Goal: Task Accomplishment & Management: Use online tool/utility

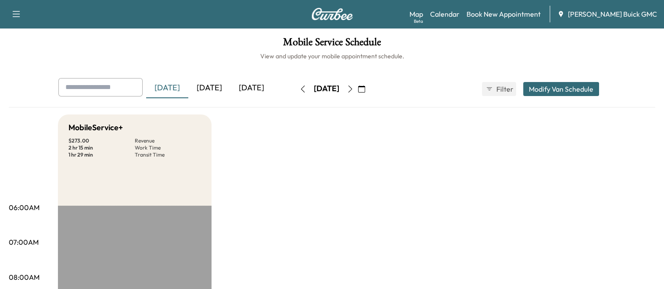
click at [214, 89] on div "[DATE]" at bounding box center [209, 88] width 42 height 20
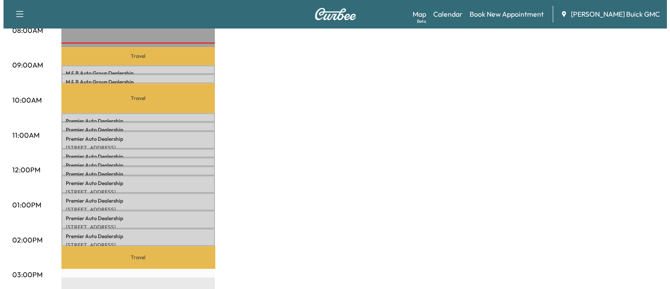
scroll to position [247, 0]
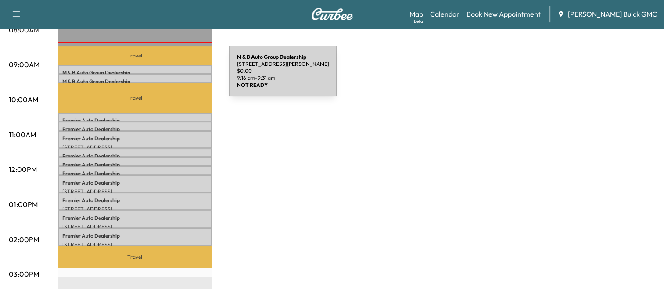
click at [163, 78] on p "M & B Auto Group Dealership" at bounding box center [134, 81] width 145 height 7
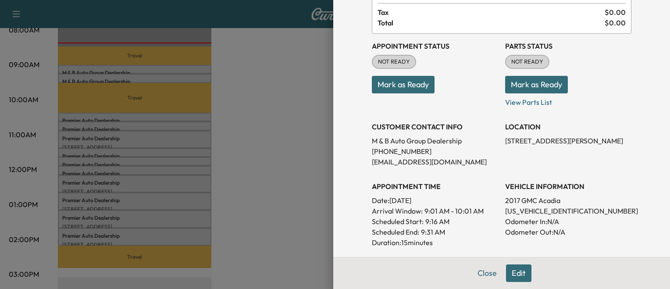
scroll to position [72, 0]
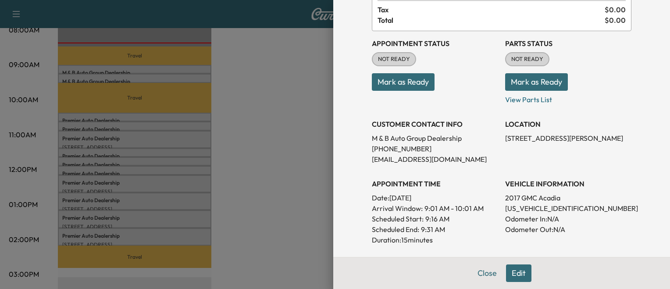
click at [292, 126] on div at bounding box center [335, 144] width 670 height 289
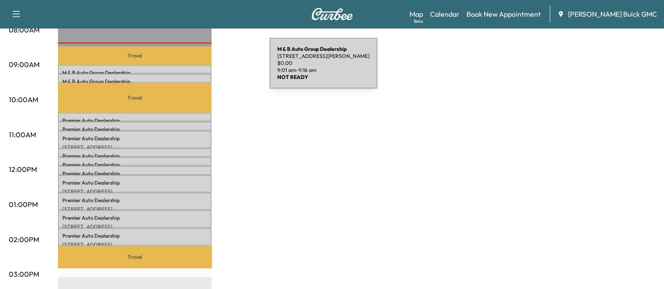
click at [204, 69] on p "M & B Auto Group Dealership" at bounding box center [134, 72] width 145 height 7
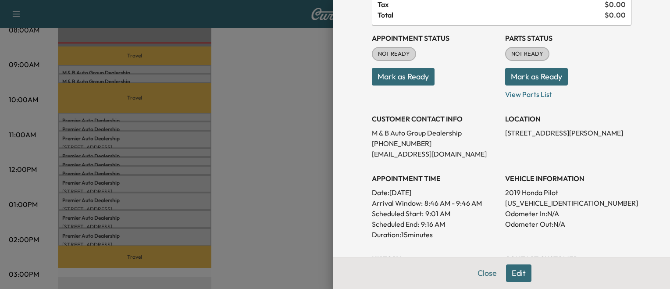
scroll to position [77, 0]
click at [214, 105] on div at bounding box center [335, 144] width 670 height 289
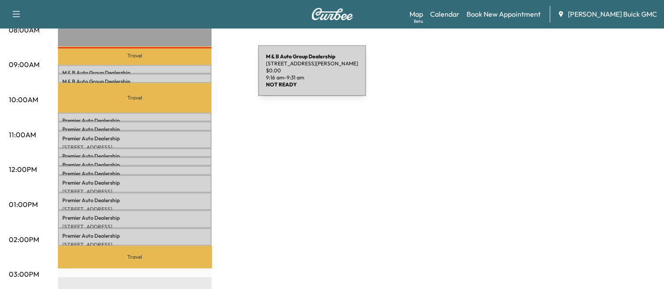
click at [192, 78] on p "M & B Auto Group Dealership" at bounding box center [134, 81] width 145 height 7
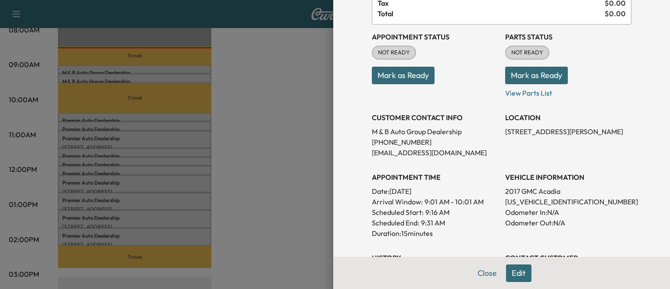
scroll to position [79, 0]
click at [250, 85] on div at bounding box center [335, 144] width 670 height 289
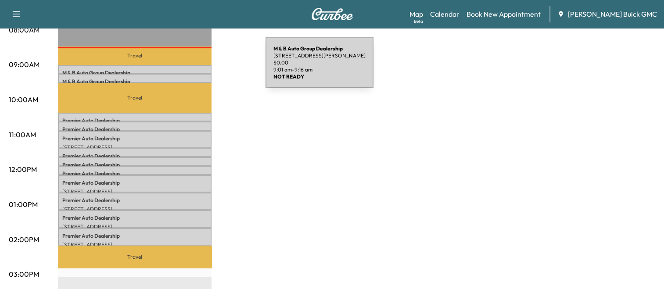
click at [200, 69] on p "M & B Auto Group Dealership" at bounding box center [134, 72] width 145 height 7
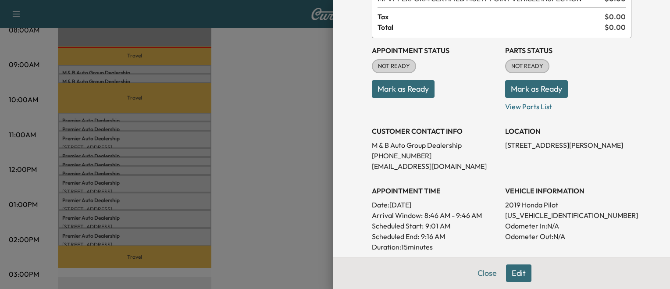
scroll to position [66, 0]
click at [529, 214] on p "[US_VEHICLE_IDENTIFICATION_NUMBER]" at bounding box center [568, 214] width 126 height 11
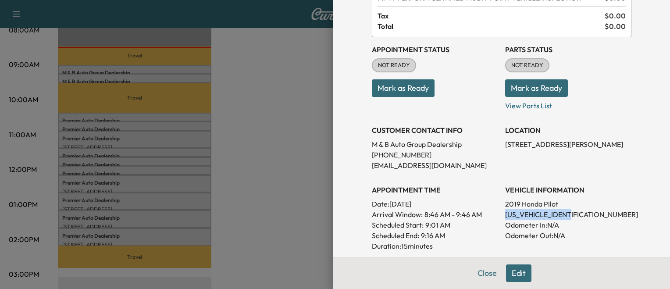
click at [529, 214] on p "[US_VEHICLE_IDENTIFICATION_NUMBER]" at bounding box center [568, 214] width 126 height 11
copy p "[US_VEHICLE_IDENTIFICATION_NUMBER]"
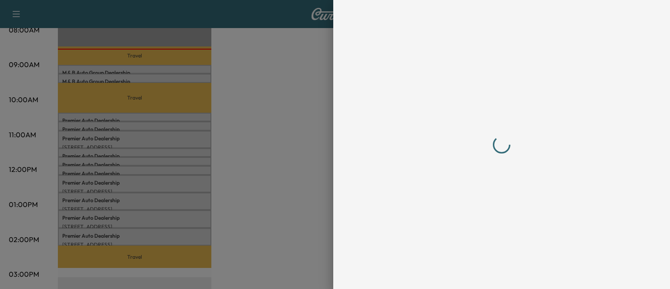
scroll to position [0, 0]
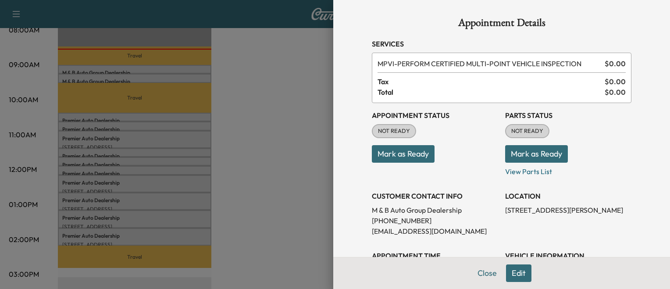
click at [253, 136] on div at bounding box center [335, 144] width 670 height 289
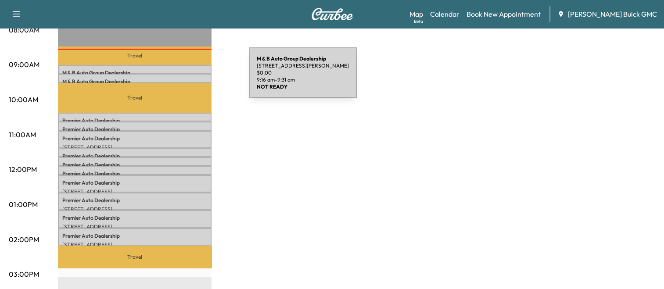
click at [183, 78] on p "M & B Auto Group Dealership" at bounding box center [134, 81] width 145 height 7
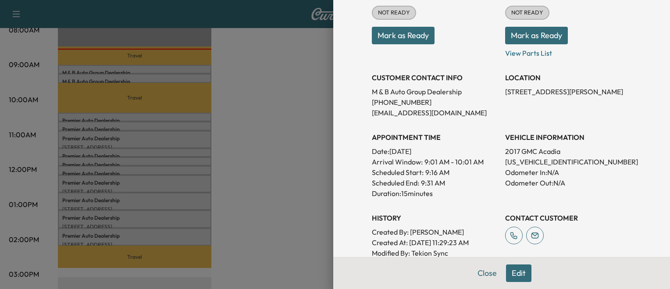
scroll to position [121, 0]
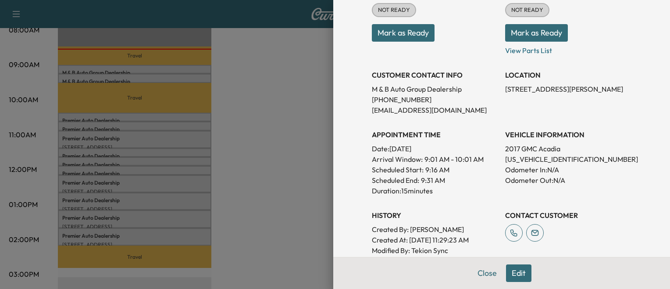
click at [511, 161] on p "[US_VEHICLE_IDENTIFICATION_NUMBER]" at bounding box center [568, 159] width 126 height 11
copy p "[US_VEHICLE_IDENTIFICATION_NUMBER]"
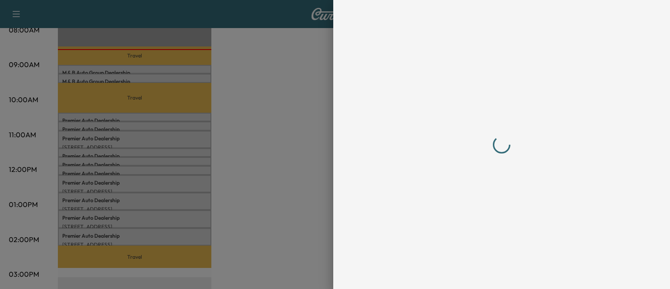
scroll to position [0, 0]
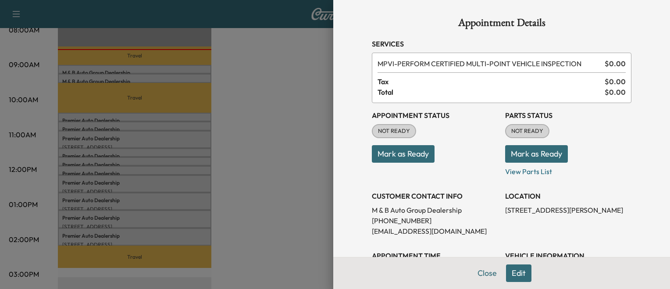
click at [267, 107] on div at bounding box center [335, 144] width 670 height 289
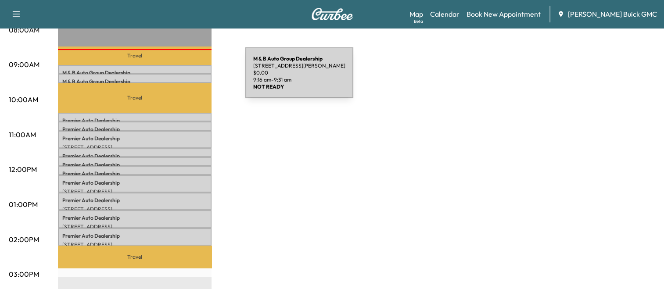
click at [179, 78] on p "M & B Auto Group Dealership" at bounding box center [134, 81] width 145 height 7
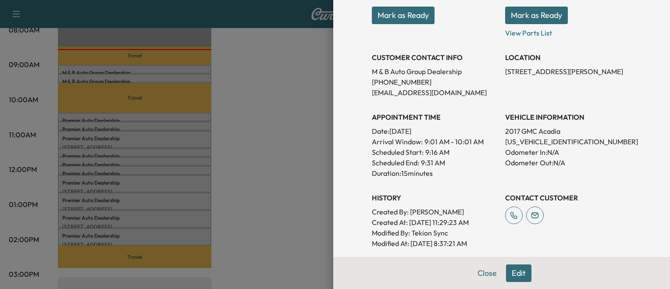
scroll to position [140, 0]
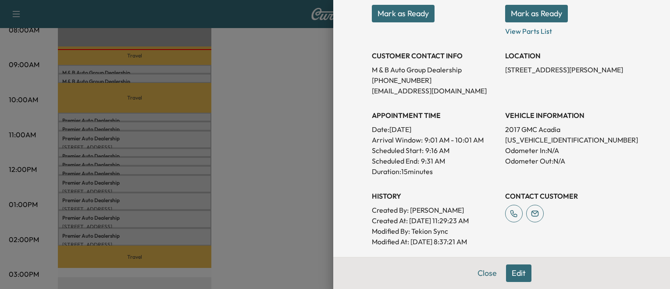
click at [393, 20] on button "Mark as Ready" at bounding box center [403, 14] width 63 height 18
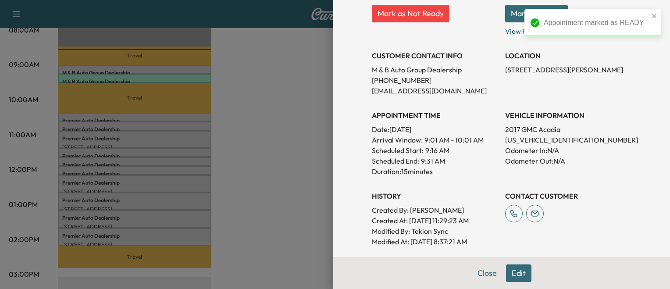
click at [179, 118] on div at bounding box center [335, 144] width 670 height 289
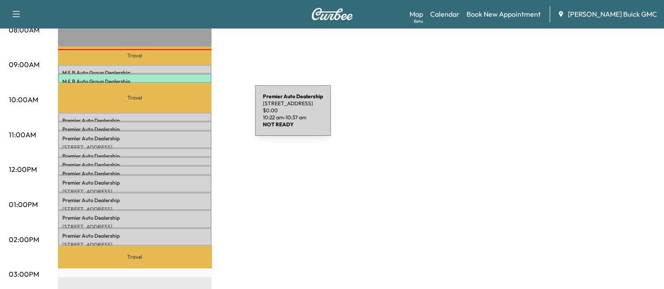
click at [189, 117] on p "Premier Auto Dealership" at bounding box center [134, 120] width 145 height 7
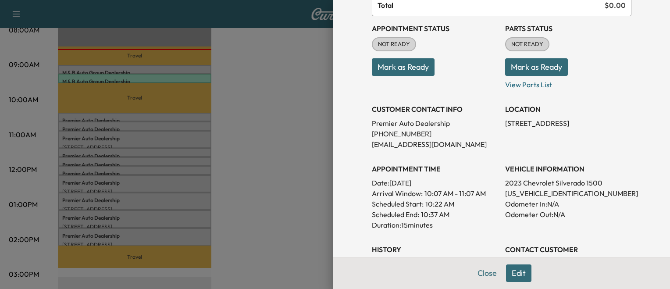
scroll to position [87, 0]
click at [284, 152] on div at bounding box center [335, 144] width 670 height 289
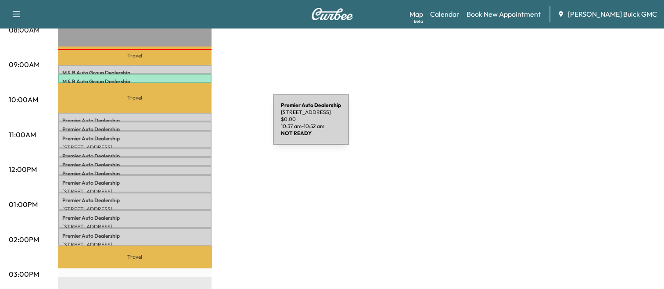
click at [207, 125] on div "Premier Auto Dealership [STREET_ADDRESS] $ 0.00 10:37 am - 10:52 am" at bounding box center [135, 126] width 154 height 9
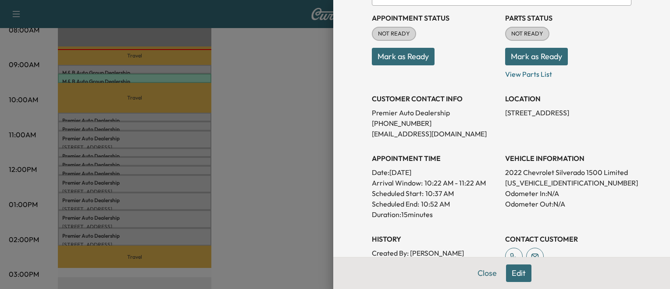
scroll to position [100, 0]
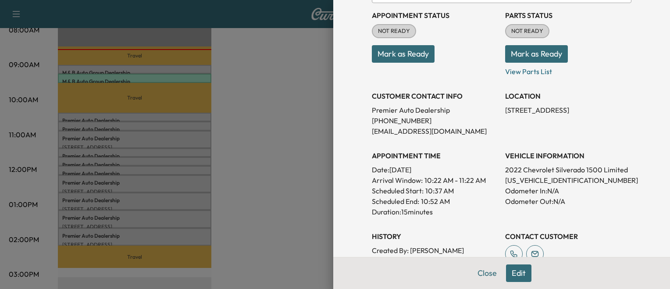
click at [295, 138] on div at bounding box center [335, 144] width 670 height 289
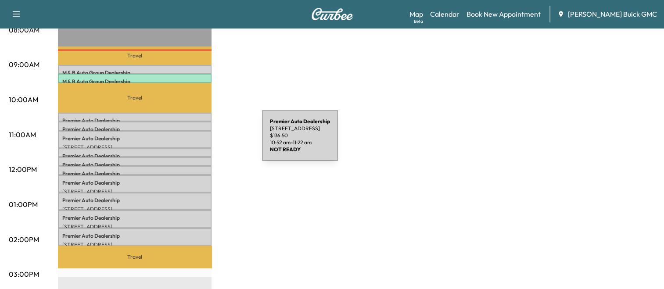
click at [196, 144] on p "[STREET_ADDRESS]" at bounding box center [134, 147] width 145 height 7
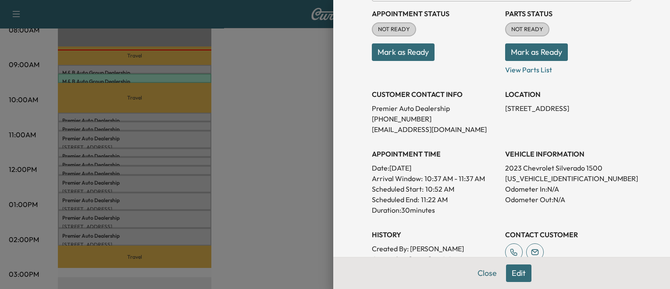
scroll to position [111, 0]
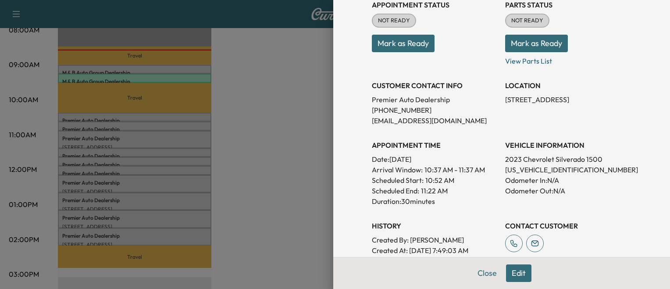
click at [265, 193] on div at bounding box center [335, 144] width 670 height 289
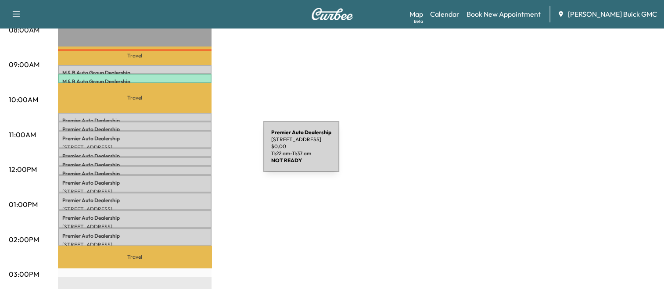
click at [197, 153] on p "Premier Auto Dealership" at bounding box center [134, 156] width 145 height 7
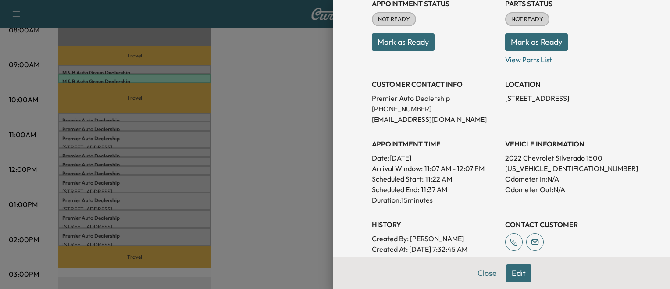
scroll to position [112, 0]
click at [276, 182] on div at bounding box center [335, 144] width 670 height 289
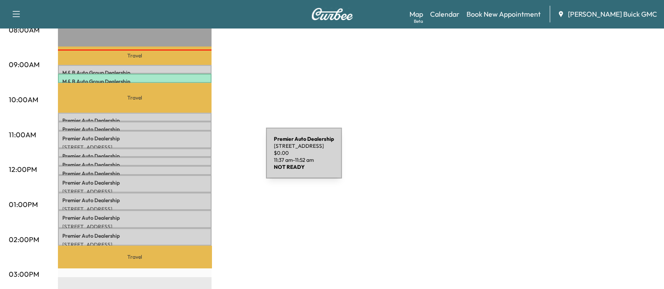
click at [200, 161] on p "Premier Auto Dealership" at bounding box center [134, 164] width 145 height 7
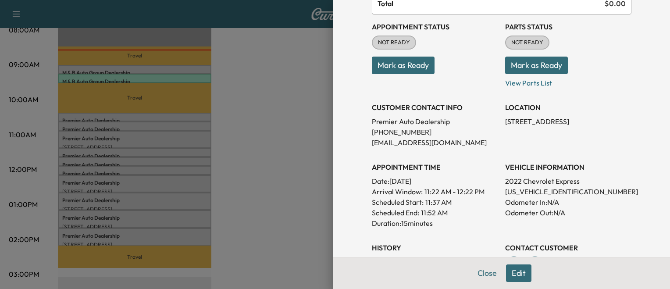
scroll to position [90, 0]
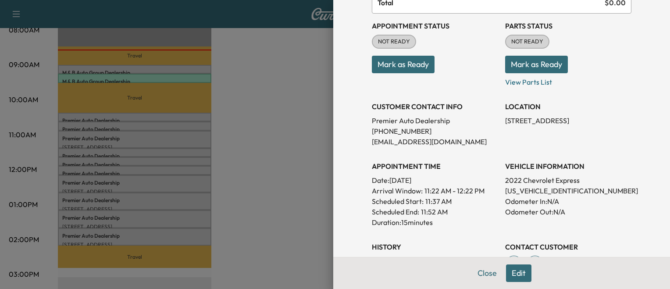
click at [243, 163] on div at bounding box center [335, 144] width 670 height 289
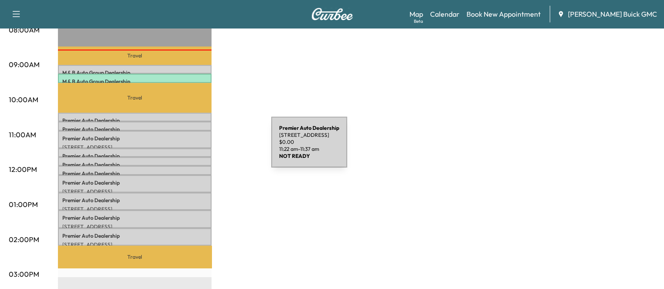
click at [205, 148] on div "Premier Auto Dealership [STREET_ADDRESS] $ 0.00 11:22 am - 11:37 am" at bounding box center [135, 152] width 154 height 9
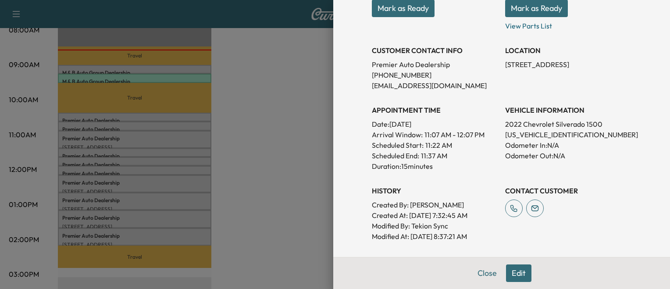
scroll to position [146, 0]
click at [275, 152] on div at bounding box center [335, 144] width 670 height 289
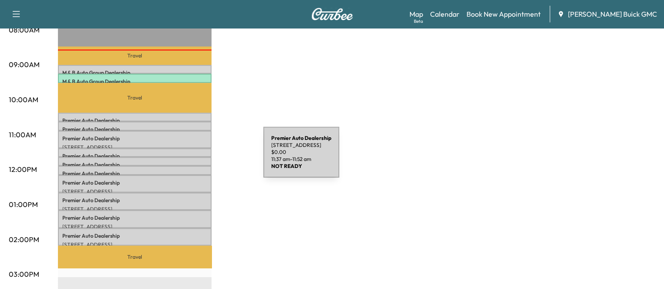
click at [197, 158] on div "Premier Auto Dealership [STREET_ADDRESS] $ 0.00 11:37 am - 11:52 am" at bounding box center [135, 161] width 154 height 9
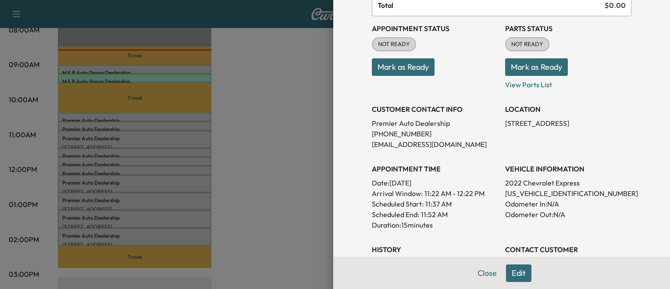
scroll to position [87, 0]
click at [236, 135] on div at bounding box center [335, 144] width 670 height 289
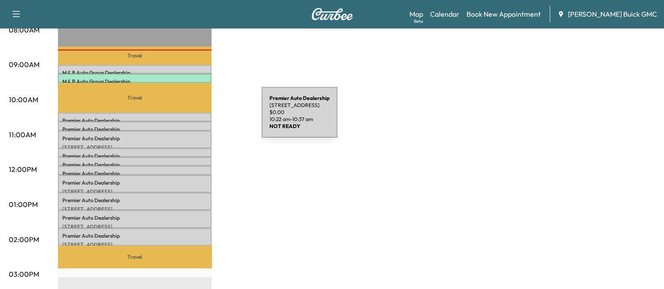
click at [196, 118] on p "Premier Auto Dealership" at bounding box center [134, 120] width 145 height 7
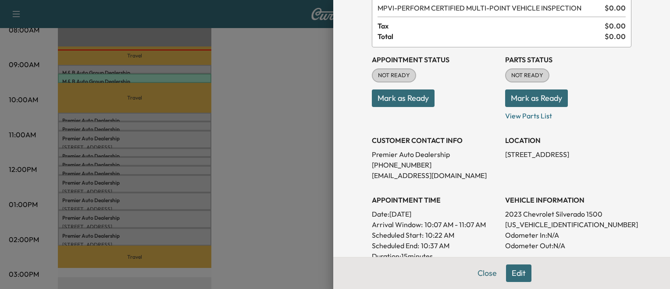
scroll to position [56, 0]
click at [395, 103] on button "Mark as Ready" at bounding box center [403, 98] width 63 height 18
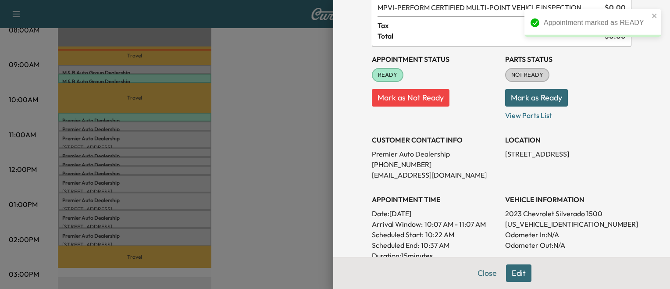
click at [513, 224] on p "[US_VEHICLE_IDENTIFICATION_NUMBER]" at bounding box center [568, 224] width 126 height 11
copy p "[US_VEHICLE_IDENTIFICATION_NUMBER]"
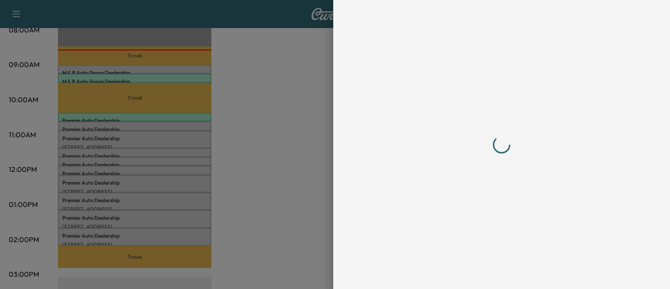
scroll to position [0, 0]
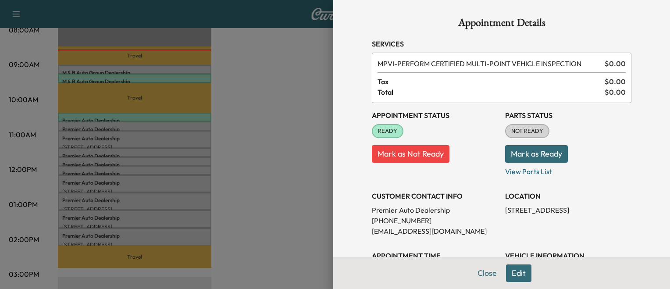
click at [170, 124] on div at bounding box center [335, 144] width 670 height 289
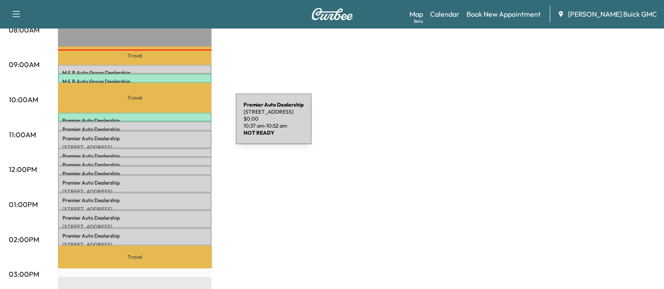
click at [170, 126] on p "Premier Auto Dealership" at bounding box center [134, 129] width 145 height 7
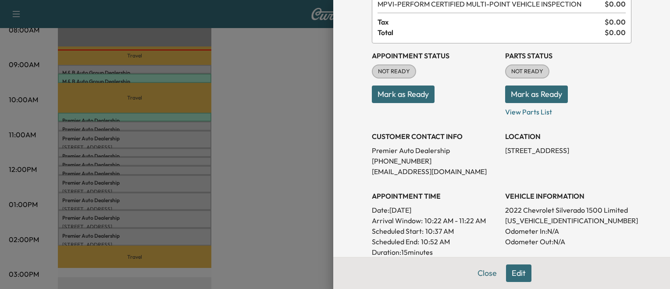
scroll to position [75, 0]
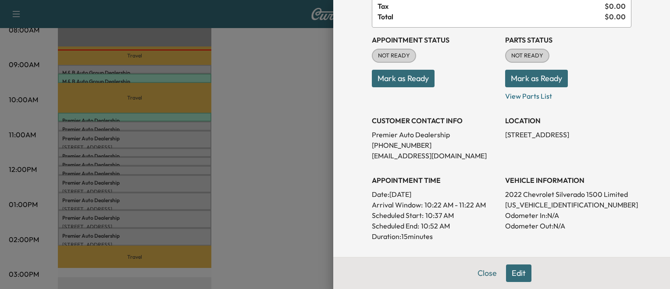
click at [505, 201] on p "[US_VEHICLE_IDENTIFICATION_NUMBER]" at bounding box center [568, 205] width 126 height 11
copy p "[US_VEHICLE_IDENTIFICATION_NUMBER]"
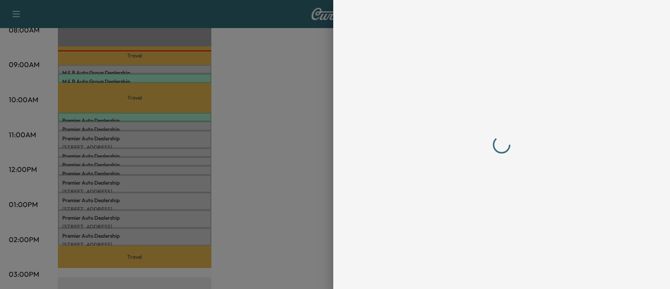
scroll to position [0, 0]
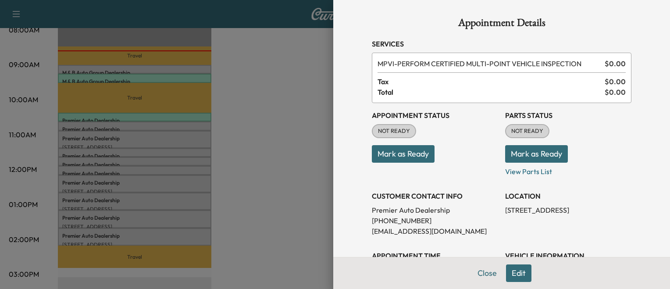
click at [201, 123] on div at bounding box center [335, 144] width 670 height 289
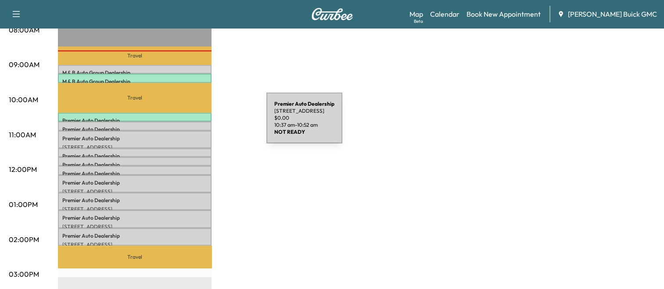
click at [201, 126] on p "Premier Auto Dealership" at bounding box center [134, 129] width 145 height 7
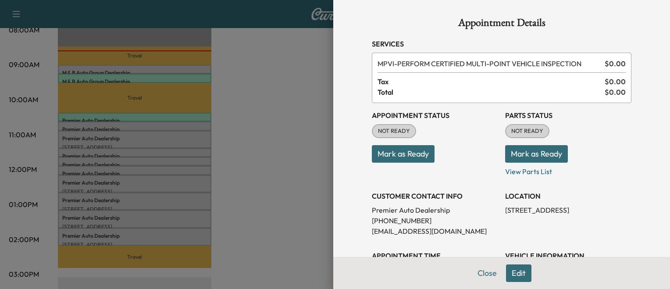
scroll to position [54, 0]
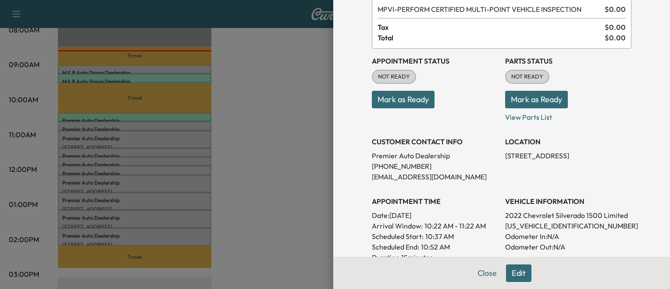
click at [398, 102] on button "Mark as Ready" at bounding box center [403, 100] width 63 height 18
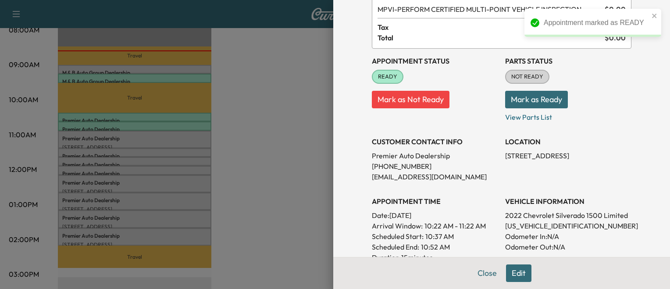
click at [161, 142] on div at bounding box center [335, 144] width 670 height 289
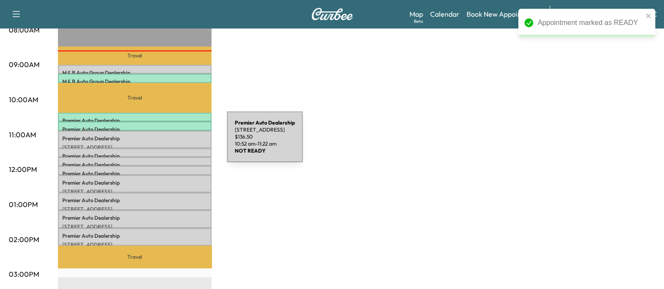
click at [161, 144] on p "[STREET_ADDRESS]" at bounding box center [134, 147] width 145 height 7
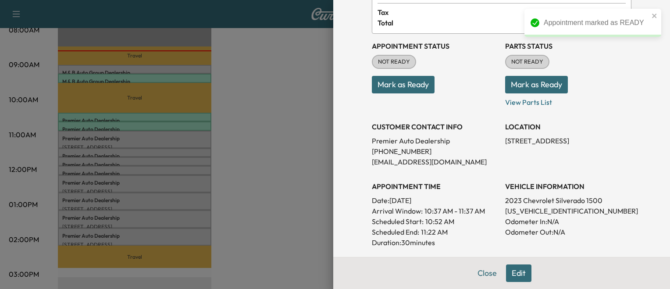
scroll to position [70, 0]
click at [507, 208] on p "[US_VEHICLE_IDENTIFICATION_NUMBER]" at bounding box center [568, 210] width 126 height 11
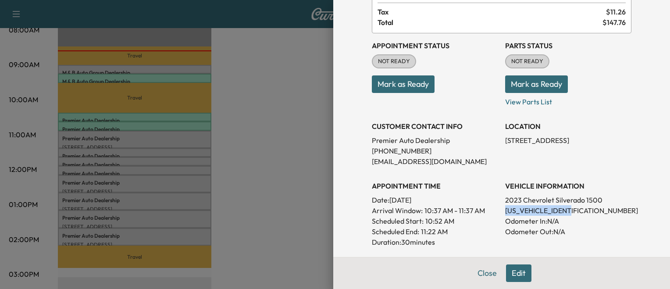
copy p "[US_VEHICLE_IDENTIFICATION_NUMBER]"
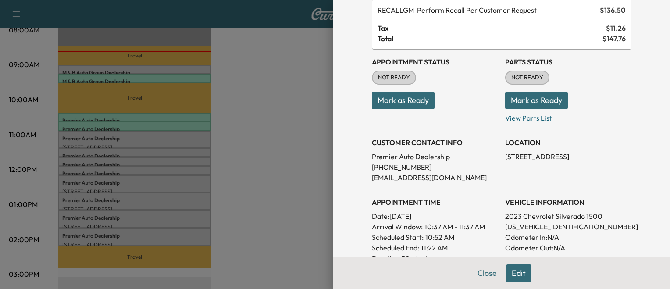
scroll to position [54, 0]
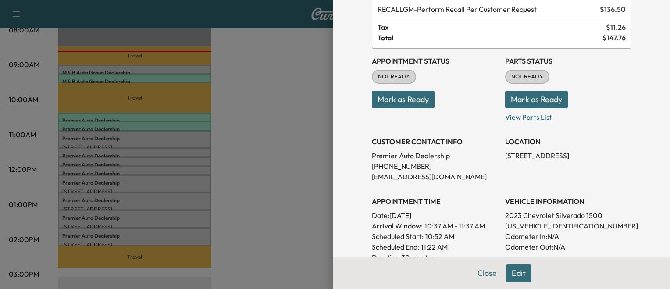
click at [410, 100] on button "Mark as Ready" at bounding box center [403, 100] width 63 height 18
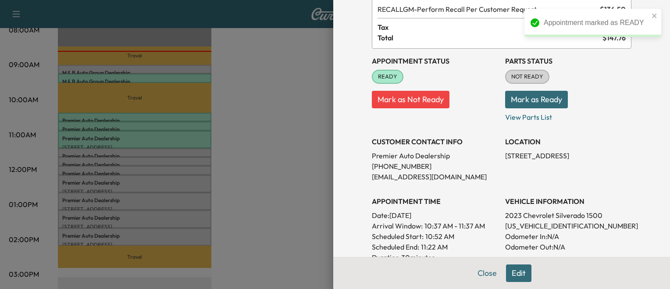
click at [195, 151] on div at bounding box center [335, 144] width 670 height 289
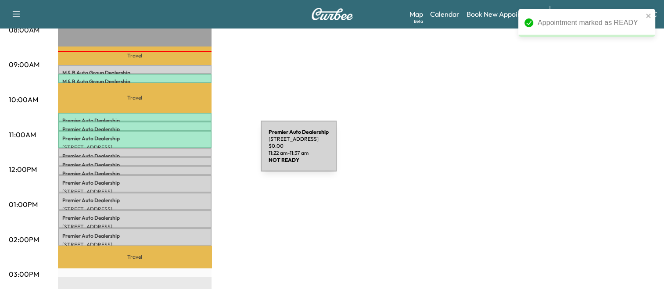
click at [195, 153] on p "Premier Auto Dealership" at bounding box center [134, 156] width 145 height 7
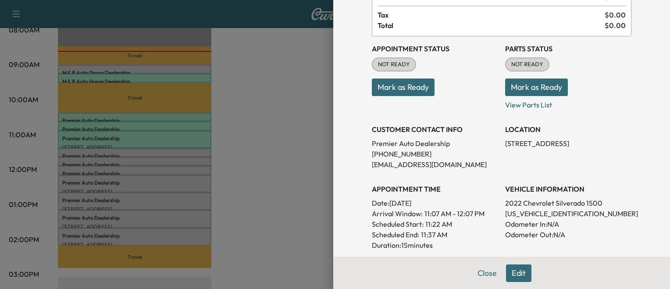
scroll to position [68, 0]
click at [527, 211] on p "[US_VEHICLE_IDENTIFICATION_NUMBER]" at bounding box center [568, 213] width 126 height 11
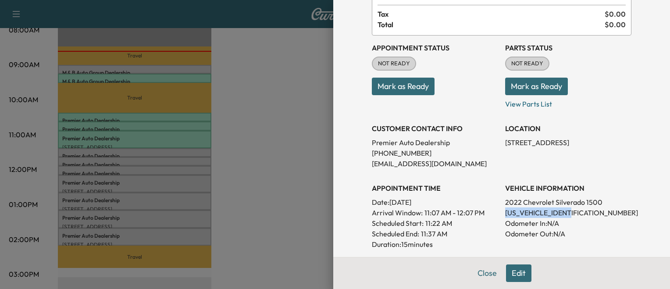
click at [527, 211] on p "[US_VEHICLE_IDENTIFICATION_NUMBER]" at bounding box center [568, 213] width 126 height 11
copy p "[US_VEHICLE_IDENTIFICATION_NUMBER]"
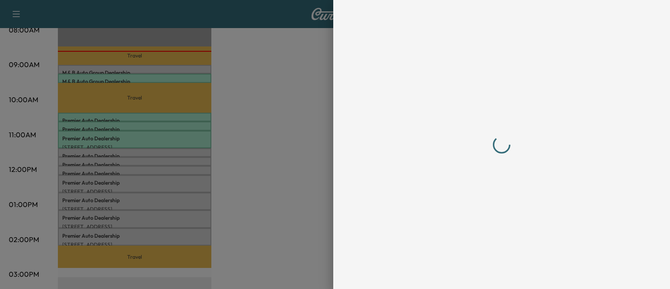
scroll to position [0, 0]
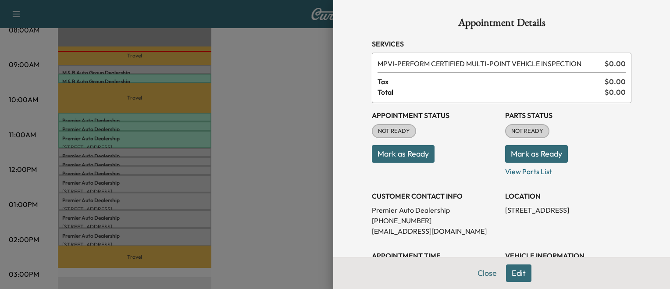
click at [397, 155] on button "Mark as Ready" at bounding box center [403, 154] width 63 height 18
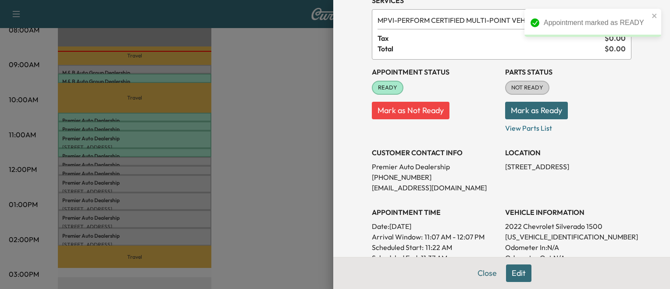
scroll to position [48, 0]
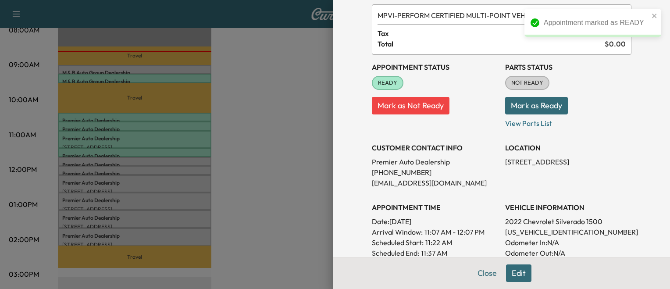
click at [219, 150] on div at bounding box center [335, 144] width 670 height 289
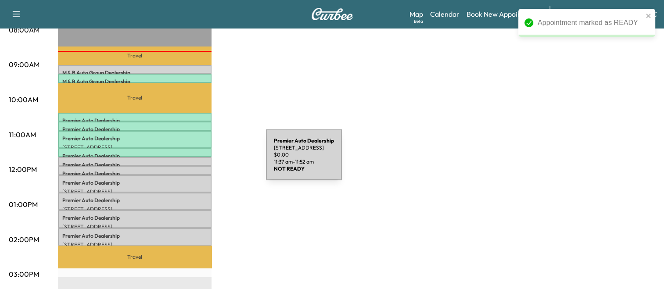
click at [200, 161] on p "Premier Auto Dealership" at bounding box center [134, 164] width 145 height 7
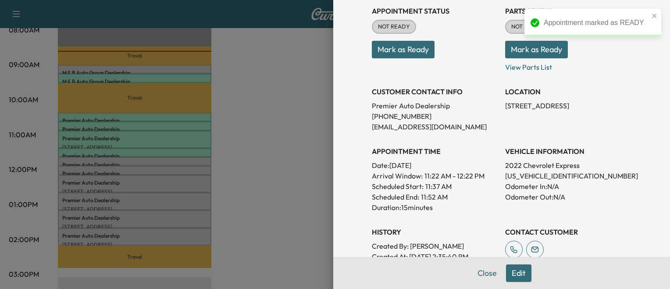
scroll to position [112, 0]
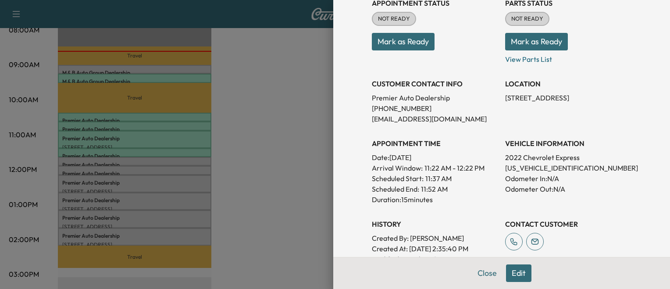
click at [529, 172] on p "[US_VEHICLE_IDENTIFICATION_NUMBER]" at bounding box center [568, 168] width 126 height 11
copy p "[US_VEHICLE_IDENTIFICATION_NUMBER]"
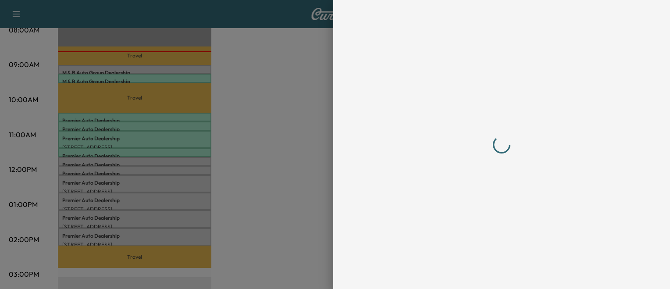
scroll to position [0, 0]
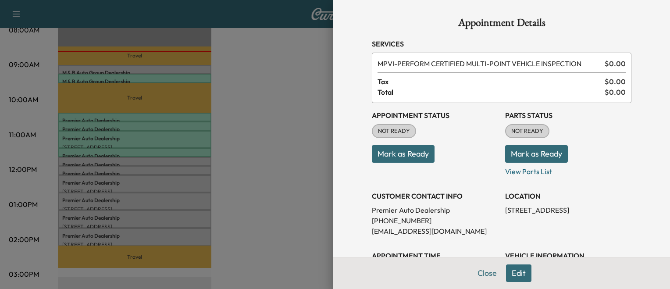
click at [398, 154] on button "Mark as Ready" at bounding box center [403, 154] width 63 height 18
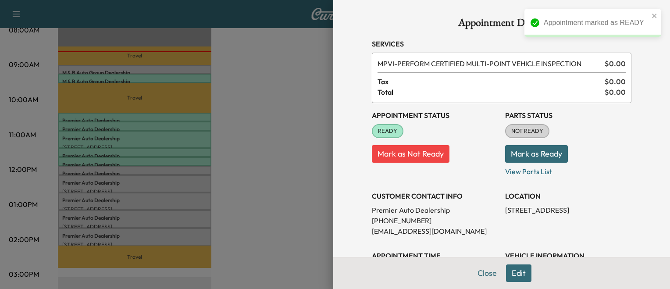
click at [248, 185] on div at bounding box center [335, 144] width 670 height 289
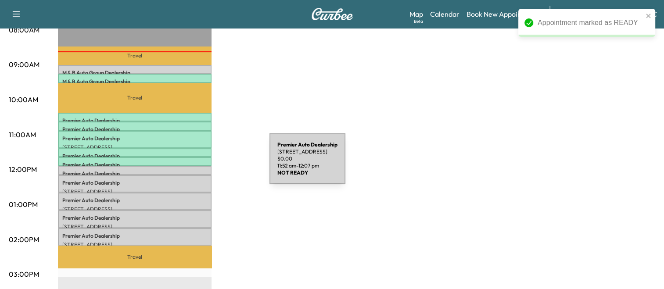
click at [204, 166] on div "Premier Auto Dealership [STREET_ADDRESS] $ 0.00 11:52 am - 12:07 pm" at bounding box center [135, 170] width 154 height 9
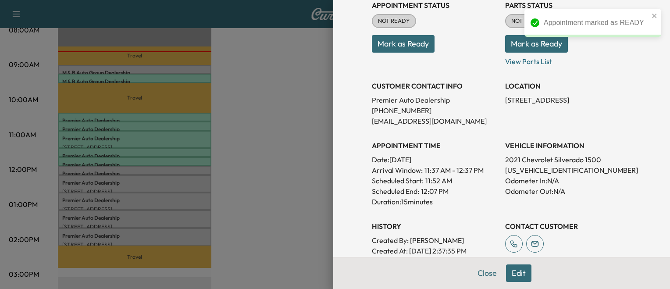
scroll to position [112, 0]
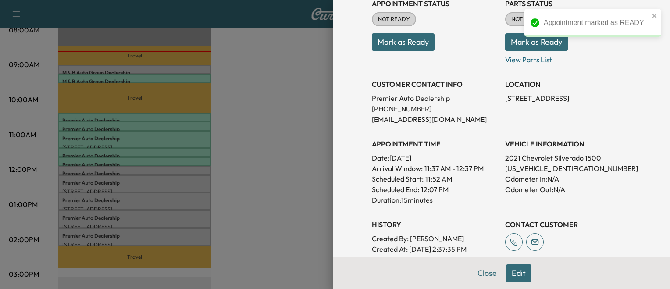
click at [515, 170] on p "[US_VEHICLE_IDENTIFICATION_NUMBER]" at bounding box center [568, 168] width 126 height 11
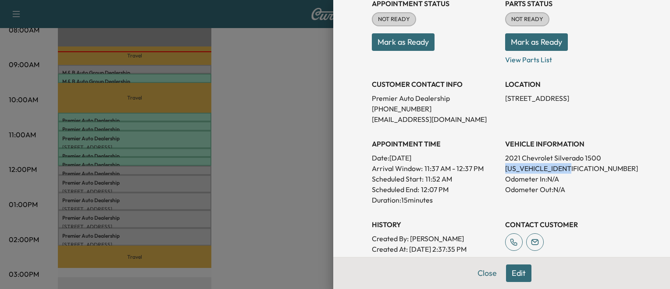
copy p "[US_VEHICLE_IDENTIFICATION_NUMBER]"
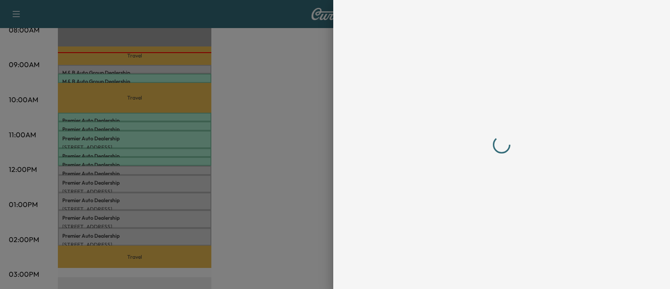
scroll to position [0, 0]
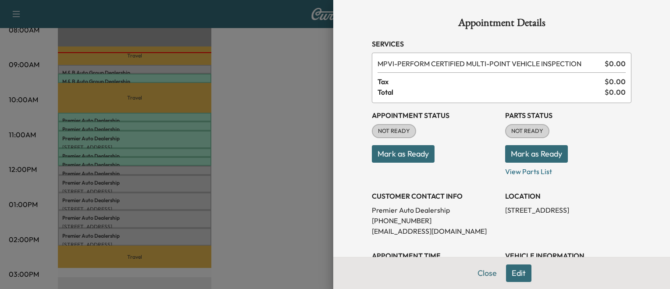
click at [395, 151] on button "Mark as Ready" at bounding box center [403, 154] width 63 height 18
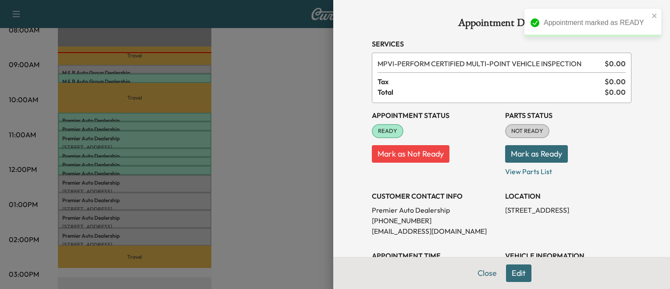
click at [193, 185] on div at bounding box center [335, 144] width 670 height 289
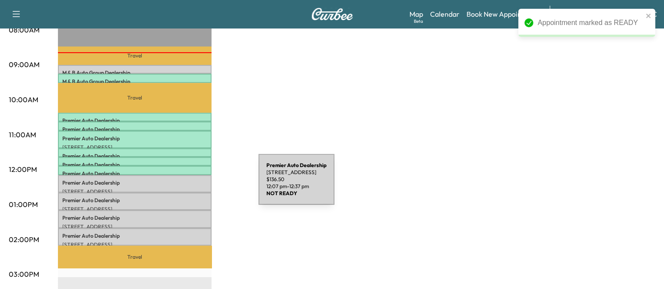
click at [193, 188] on p "[STREET_ADDRESS]" at bounding box center [134, 191] width 145 height 7
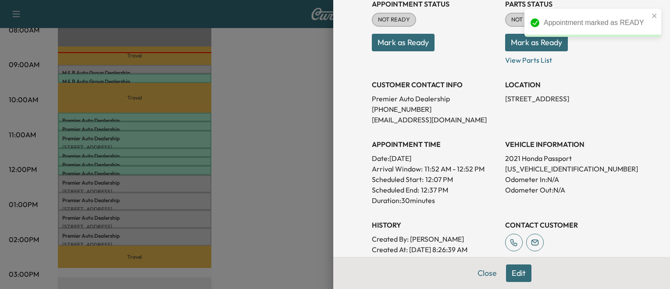
scroll to position [122, 0]
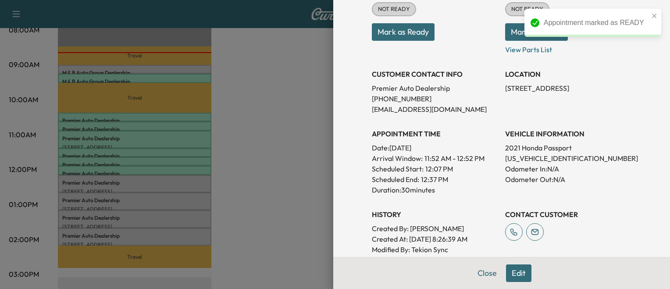
click at [536, 155] on p "[US_VEHICLE_IDENTIFICATION_NUMBER]" at bounding box center [568, 158] width 126 height 11
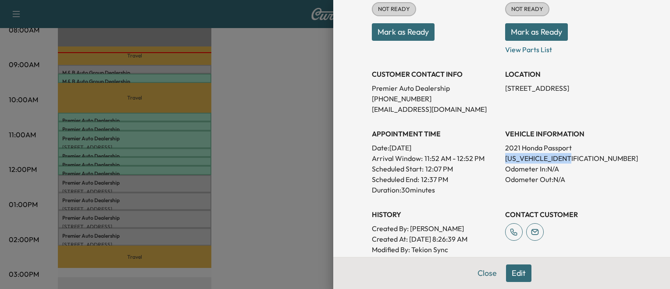
copy p "[US_VEHICLE_IDENTIFICATION_NUMBER]"
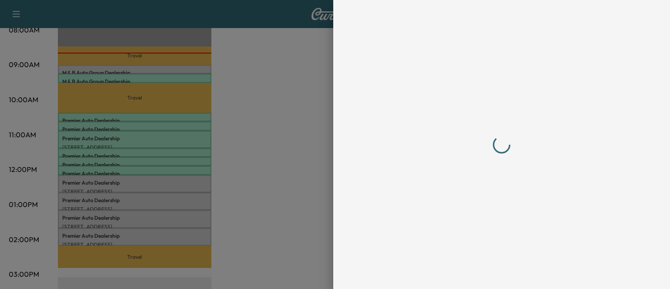
scroll to position [0, 0]
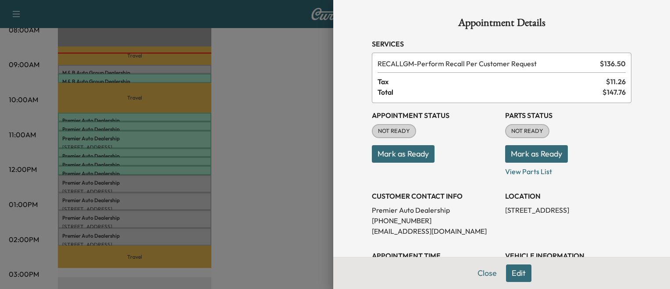
click at [377, 150] on button "Mark as Ready" at bounding box center [403, 154] width 63 height 18
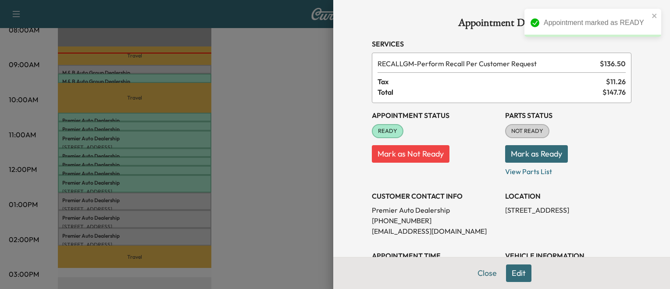
click at [205, 195] on div at bounding box center [335, 144] width 670 height 289
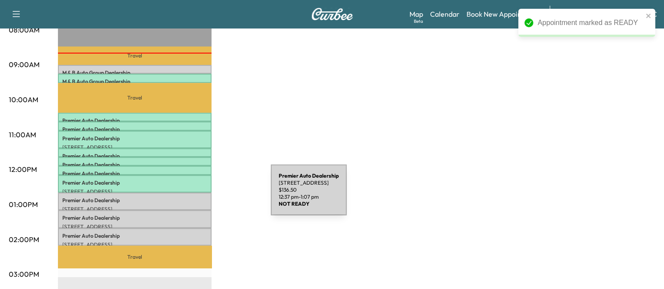
click at [205, 197] on p "Premier Auto Dealership" at bounding box center [134, 200] width 145 height 7
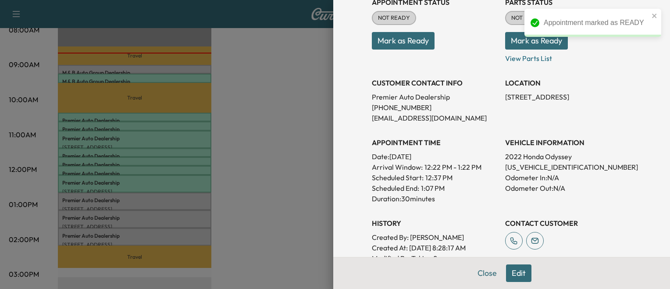
scroll to position [114, 0]
click at [511, 170] on p "[US_VEHICLE_IDENTIFICATION_NUMBER]" at bounding box center [568, 166] width 126 height 11
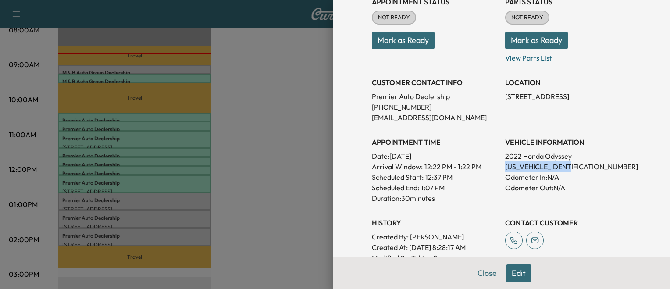
copy p "[US_VEHICLE_IDENTIFICATION_NUMBER]"
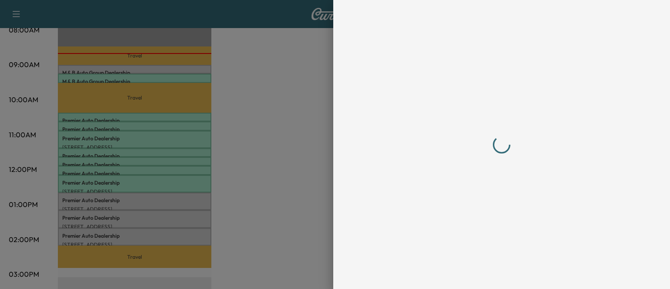
scroll to position [0, 0]
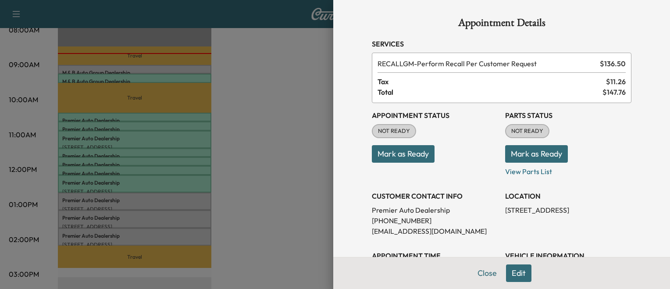
click at [390, 158] on button "Mark as Ready" at bounding box center [403, 154] width 63 height 18
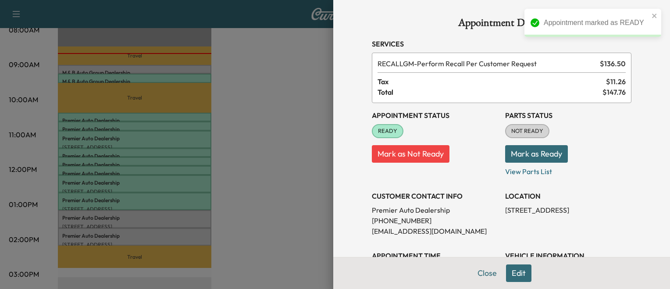
click at [195, 214] on div at bounding box center [335, 144] width 670 height 289
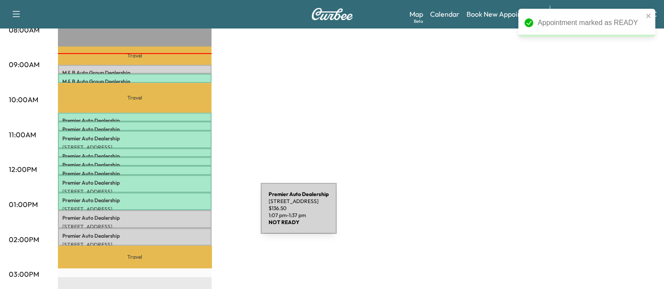
click at [195, 215] on p "Premier Auto Dealership" at bounding box center [134, 218] width 145 height 7
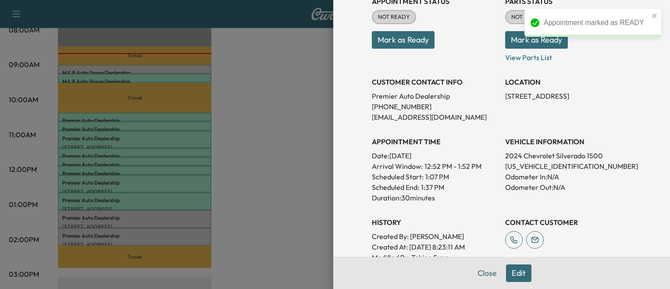
scroll to position [114, 0]
click at [505, 168] on p "[US_VEHICLE_IDENTIFICATION_NUMBER]" at bounding box center [568, 166] width 126 height 11
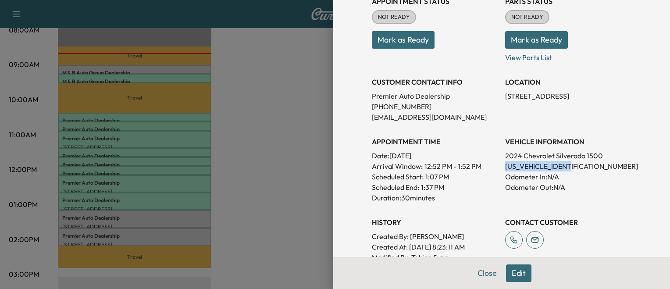
scroll to position [0, 0]
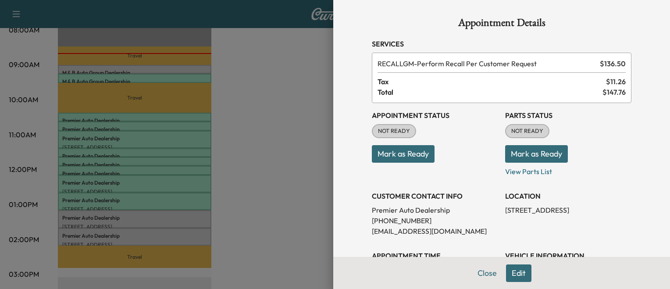
click at [380, 150] on button "Mark as Ready" at bounding box center [403, 154] width 63 height 18
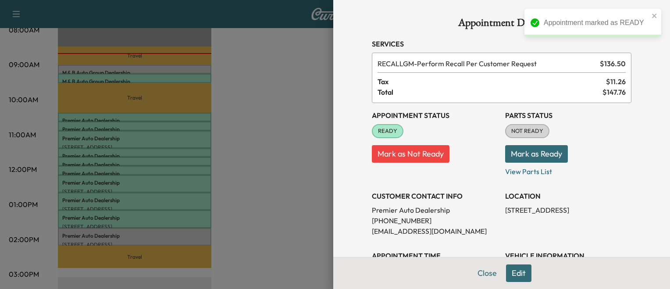
click at [208, 237] on div at bounding box center [335, 144] width 670 height 289
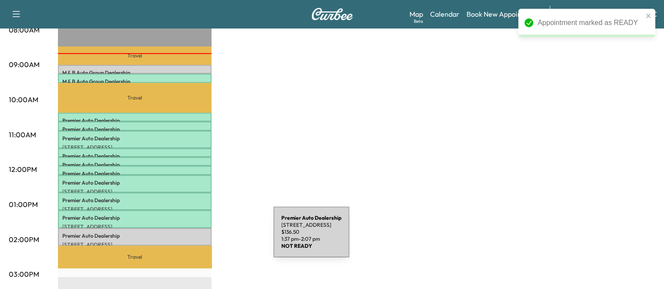
click at [208, 237] on div "Premier Auto Dealership [STREET_ADDRESS] $ 136.50 1:37 pm - 2:07 pm" at bounding box center [135, 237] width 154 height 18
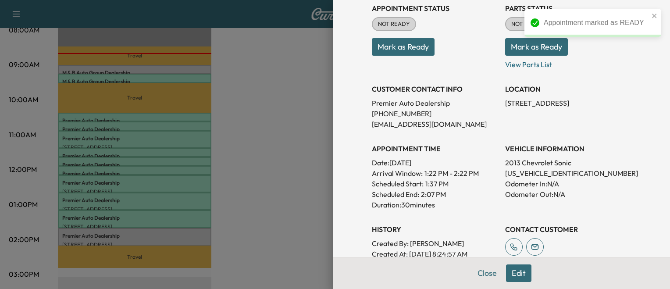
scroll to position [108, 0]
click at [518, 171] on p "[US_VEHICLE_IDENTIFICATION_NUMBER]" at bounding box center [568, 172] width 126 height 11
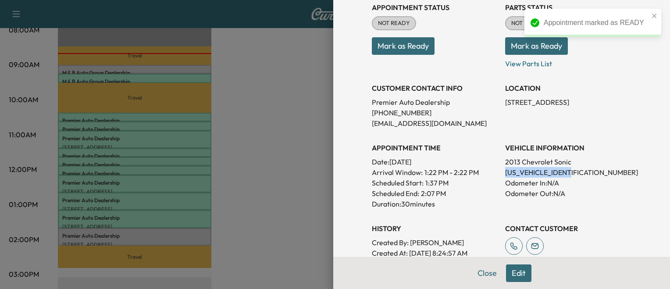
click at [518, 171] on p "[US_VEHICLE_IDENTIFICATION_NUMBER]" at bounding box center [568, 172] width 126 height 11
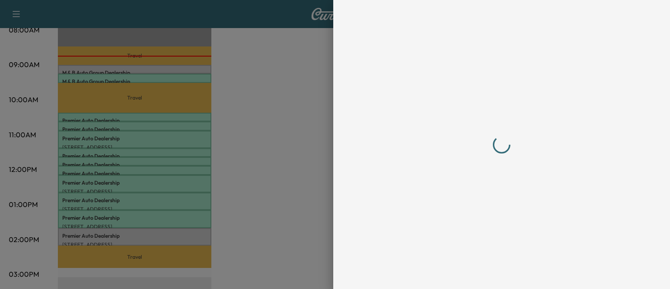
scroll to position [0, 0]
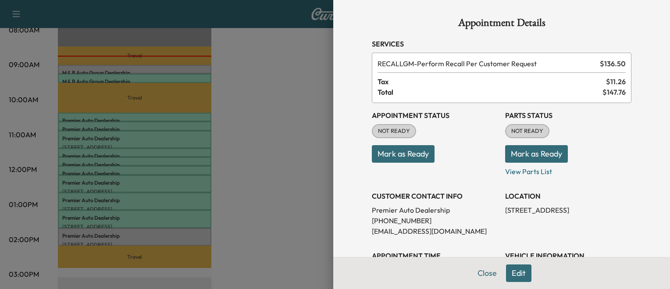
click at [378, 148] on button "Mark as Ready" at bounding box center [403, 154] width 63 height 18
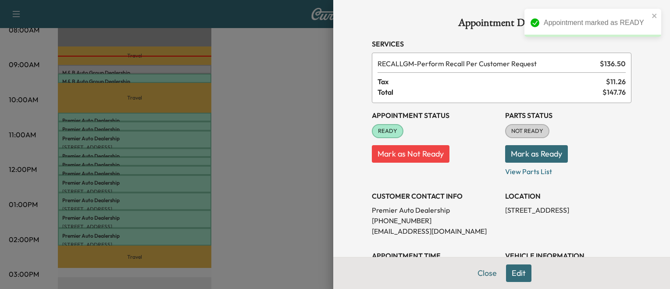
click at [271, 232] on div at bounding box center [335, 144] width 670 height 289
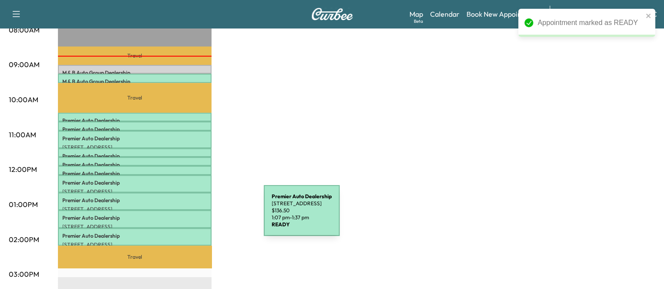
click at [198, 216] on p "Premier Auto Dealership" at bounding box center [134, 218] width 145 height 7
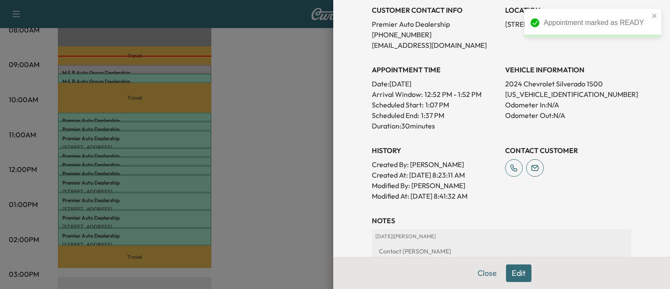
scroll to position [186, 0]
click at [193, 200] on div at bounding box center [335, 144] width 670 height 289
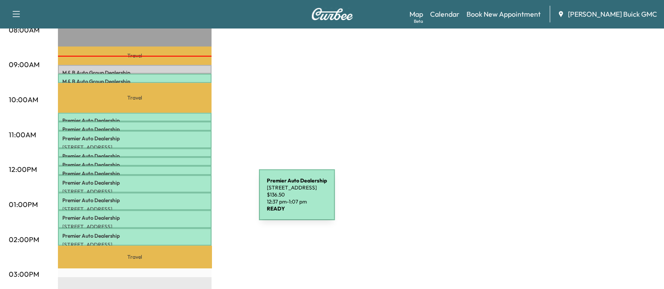
click at [193, 200] on p "Premier Auto Dealership" at bounding box center [134, 200] width 145 height 7
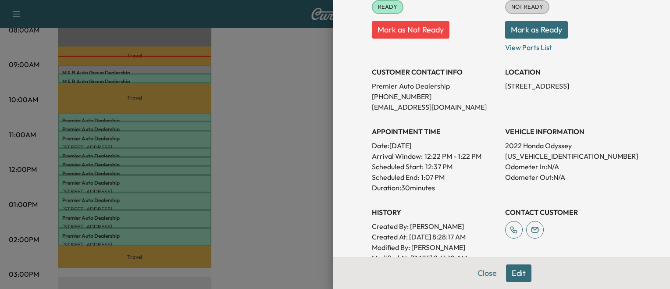
scroll to position [125, 0]
click at [209, 194] on div at bounding box center [335, 144] width 670 height 289
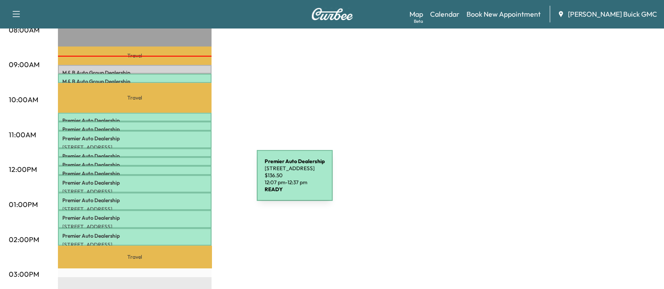
click at [191, 181] on p "Premier Auto Dealership" at bounding box center [134, 182] width 145 height 7
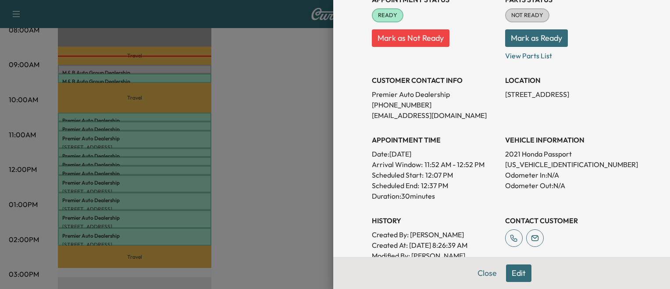
scroll to position [117, 0]
click at [302, 177] on div at bounding box center [335, 144] width 670 height 289
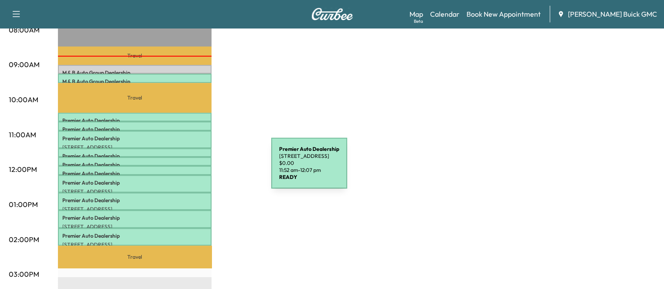
click at [205, 170] on p "Premier Auto Dealership" at bounding box center [134, 173] width 145 height 7
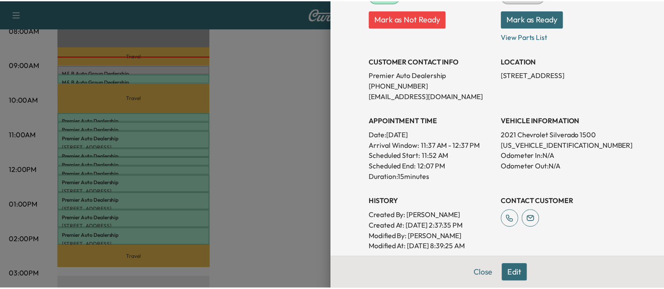
scroll to position [136, 0]
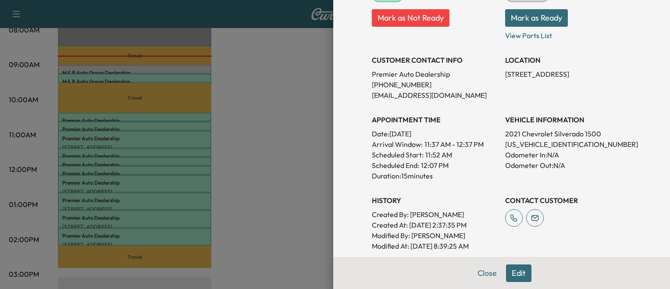
click at [236, 146] on div at bounding box center [335, 144] width 670 height 289
